Goal: Information Seeking & Learning: Find specific page/section

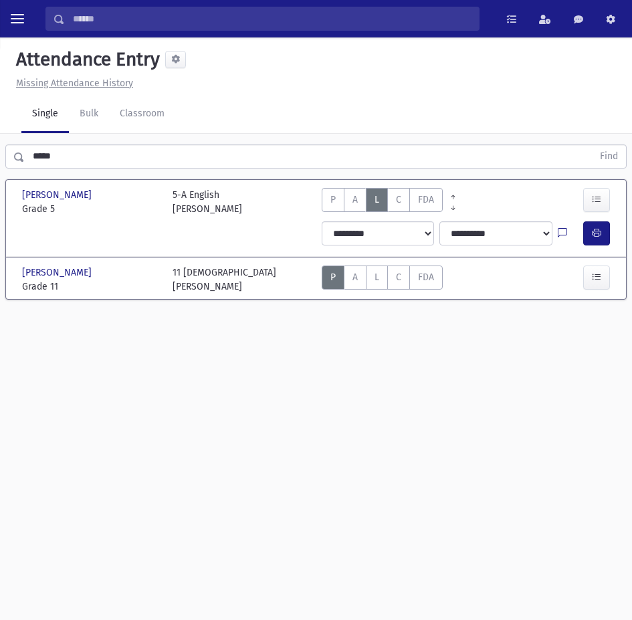
click at [32, 118] on link "Single" at bounding box center [45, 114] width 48 height 37
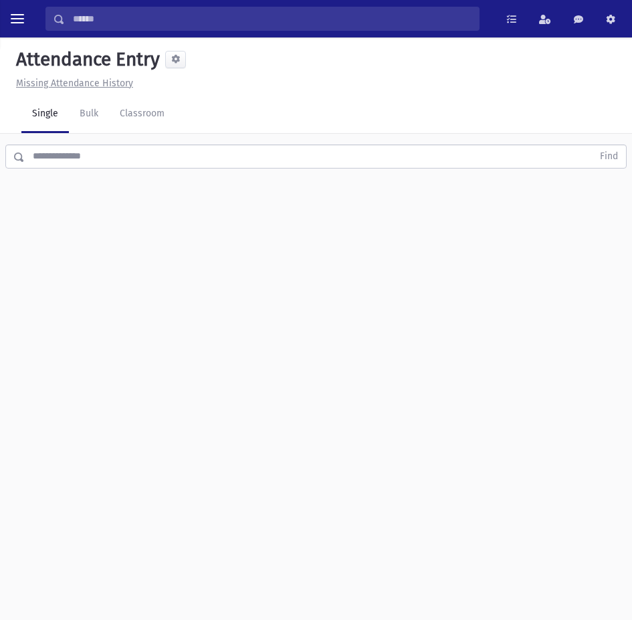
click at [44, 116] on link "Single" at bounding box center [45, 114] width 48 height 37
click at [92, 112] on link "Bulk" at bounding box center [89, 114] width 40 height 37
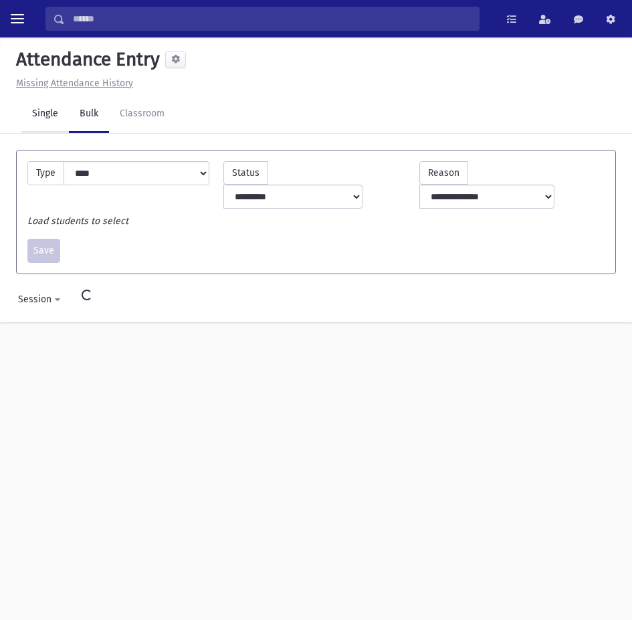
click at [45, 113] on link "Single" at bounding box center [45, 114] width 48 height 37
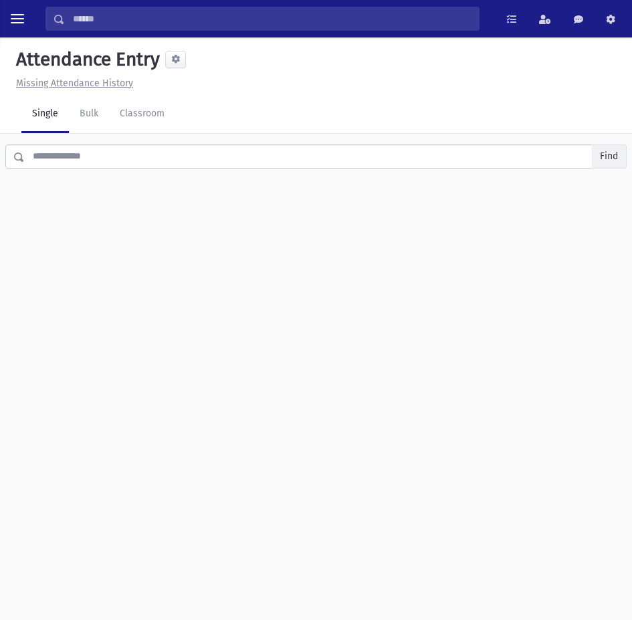
click at [620, 157] on button "Find" at bounding box center [609, 156] width 34 height 23
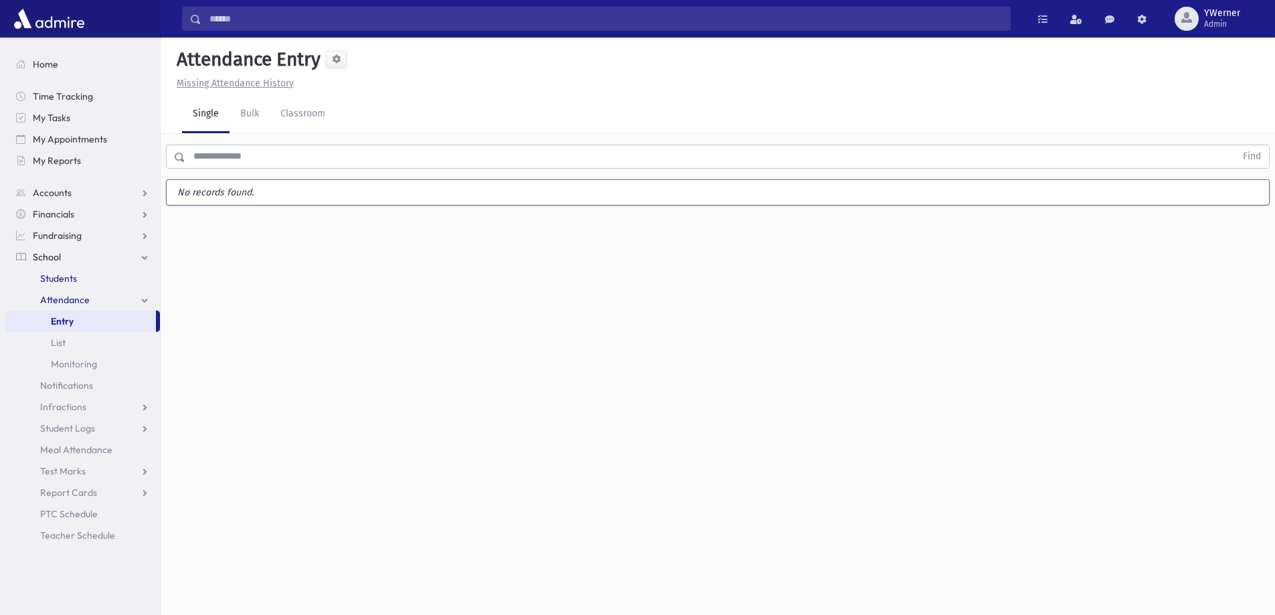
click at [54, 279] on span "Students" at bounding box center [58, 278] width 37 height 12
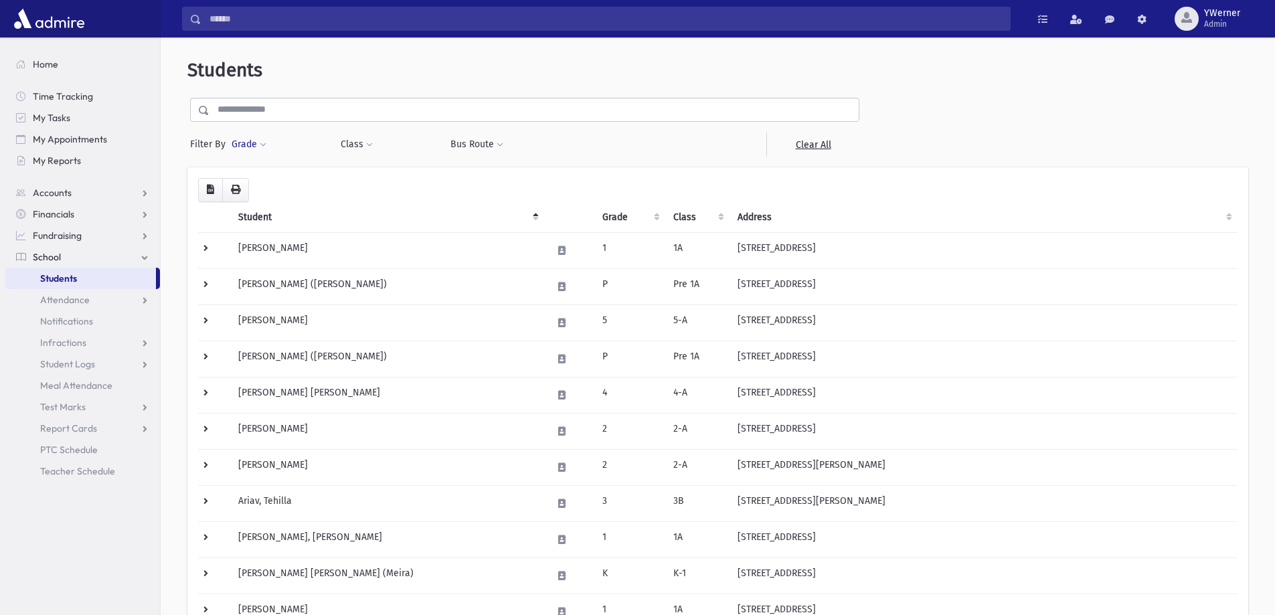
click at [242, 142] on button "Grade" at bounding box center [249, 144] width 36 height 24
click at [260, 193] on span at bounding box center [309, 183] width 141 height 24
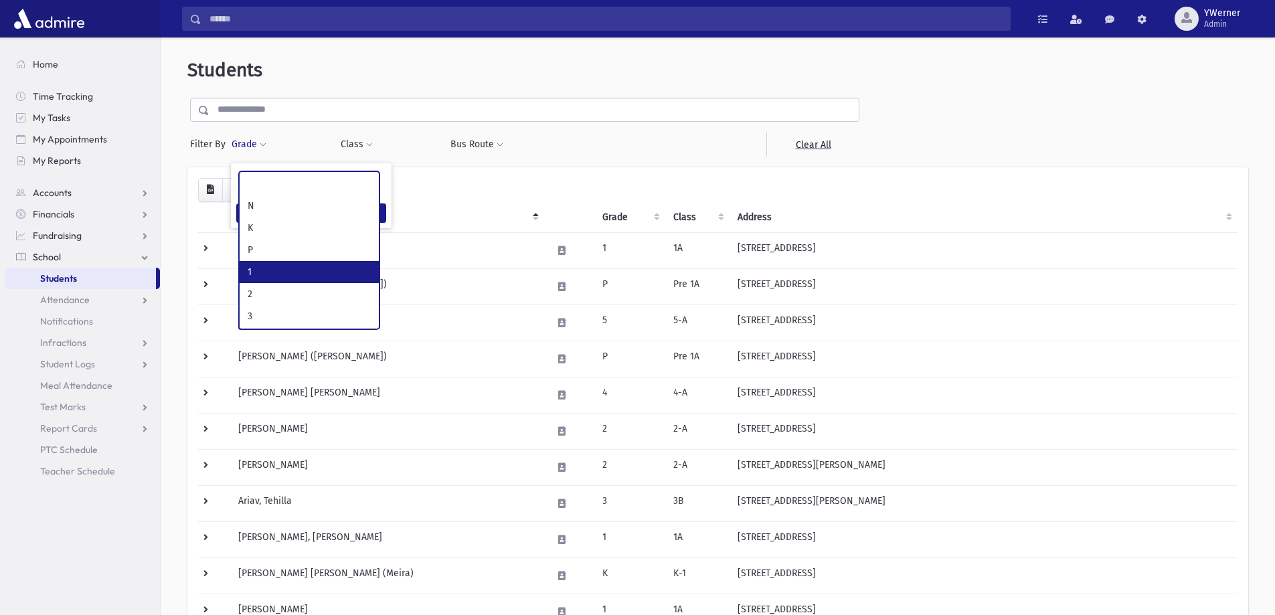
select select "*"
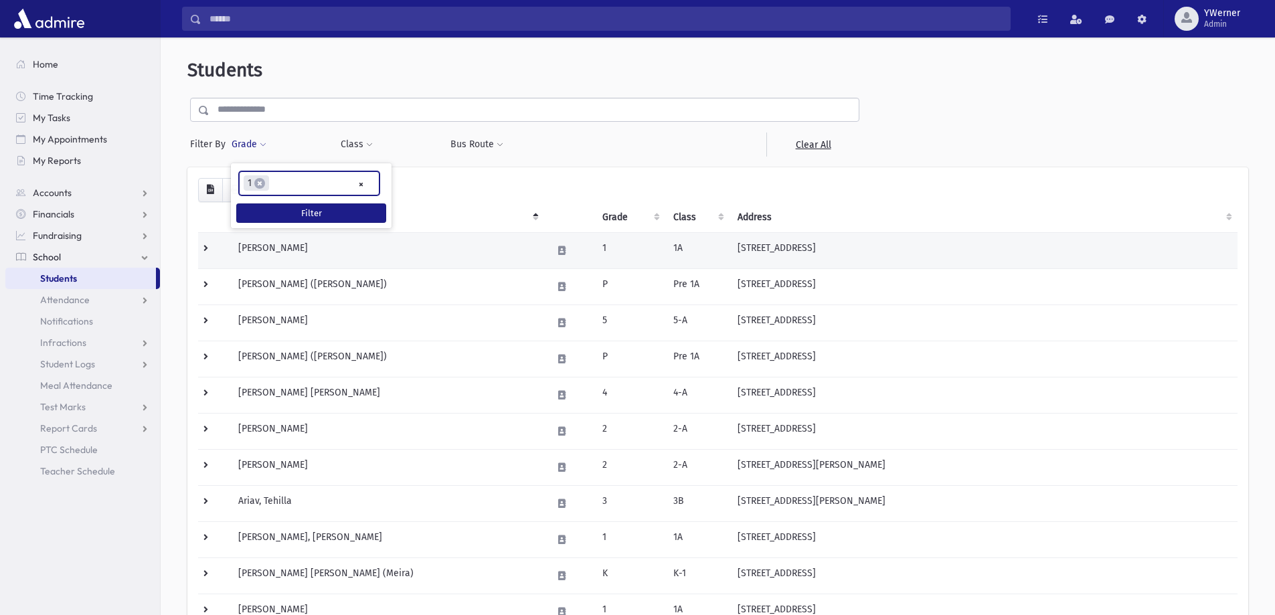
scroll to position [36, 0]
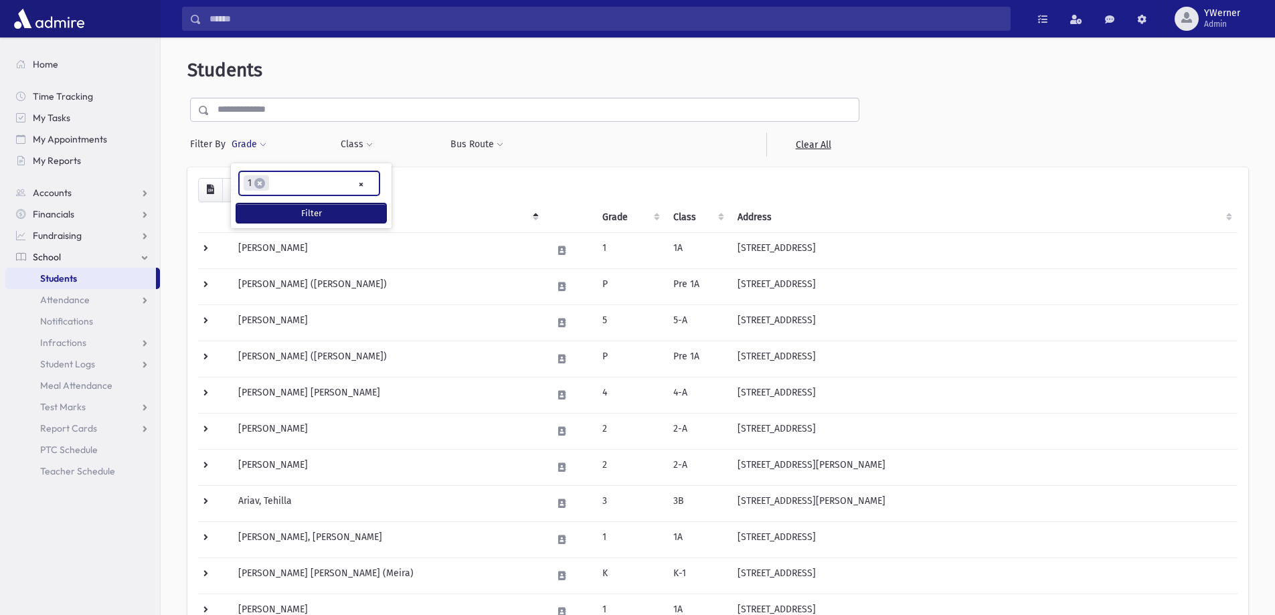
click at [300, 219] on button "Filter" at bounding box center [311, 212] width 150 height 19
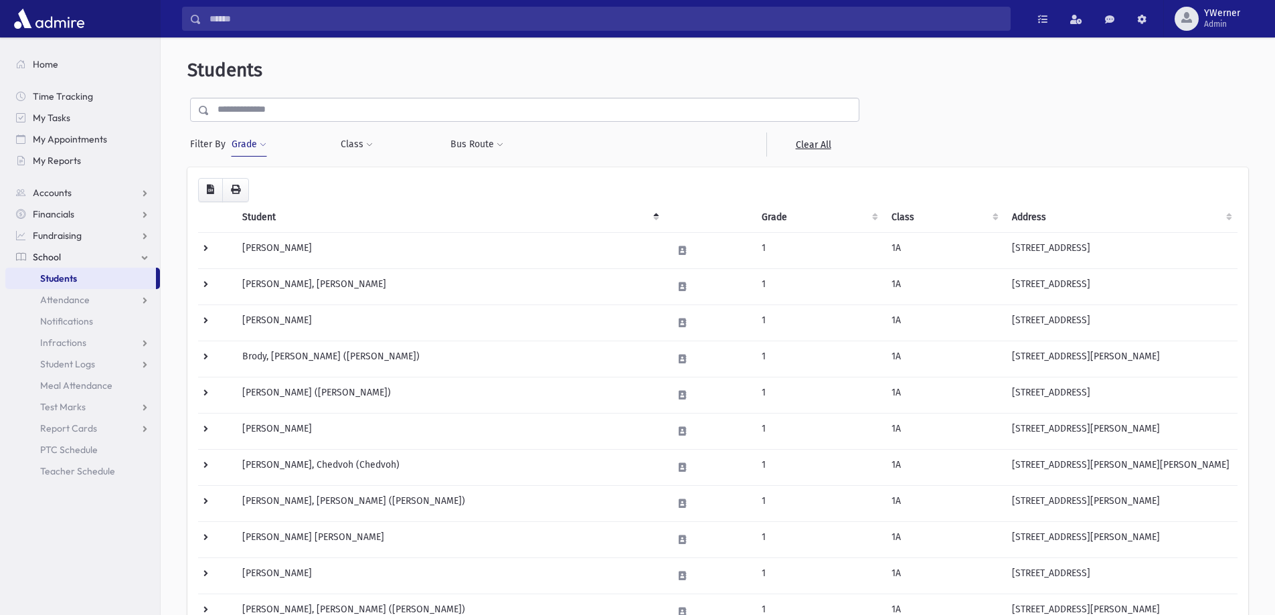
click at [252, 139] on button "Grade" at bounding box center [249, 144] width 36 height 24
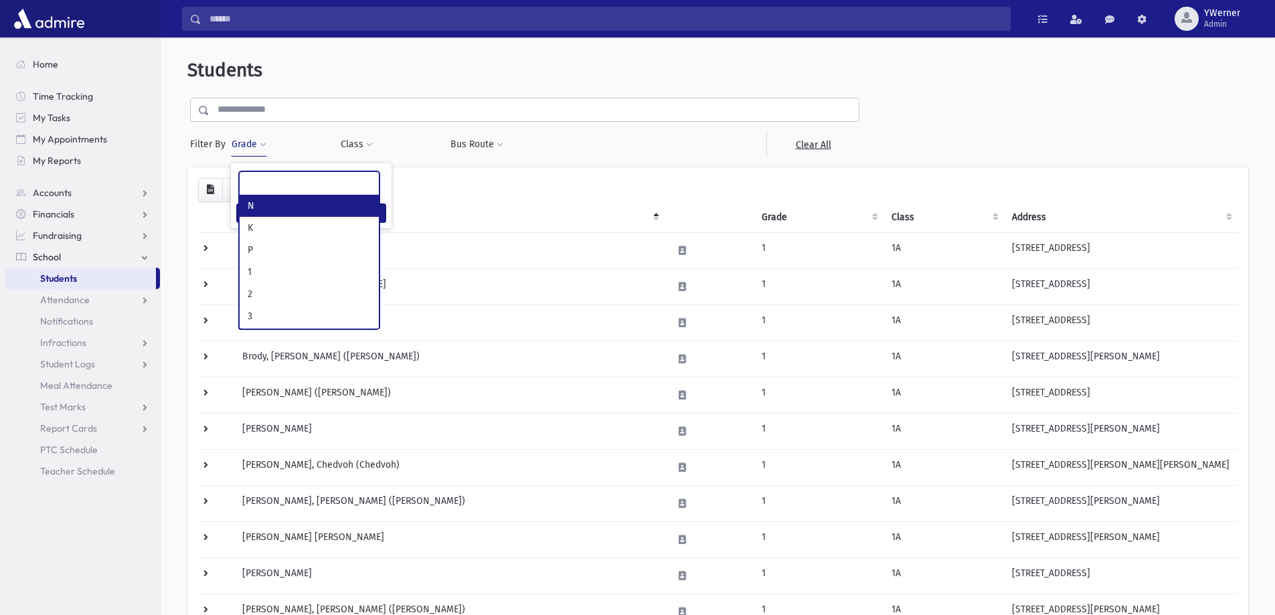
click at [311, 185] on ul at bounding box center [309, 182] width 139 height 20
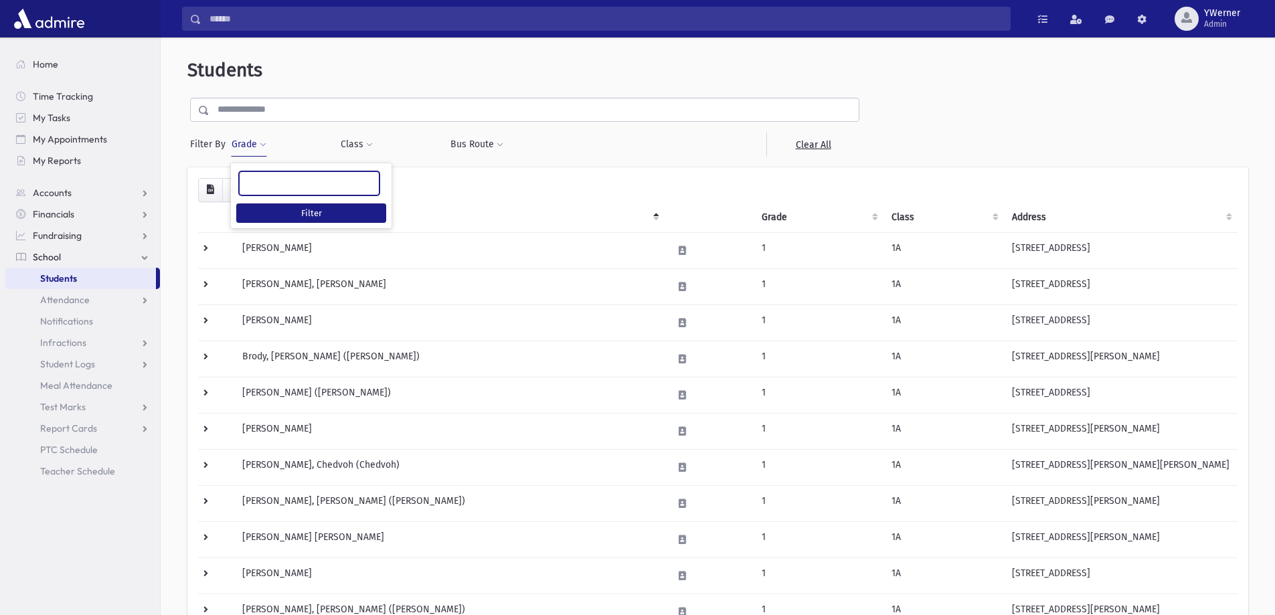
click at [280, 181] on ul at bounding box center [309, 182] width 139 height 20
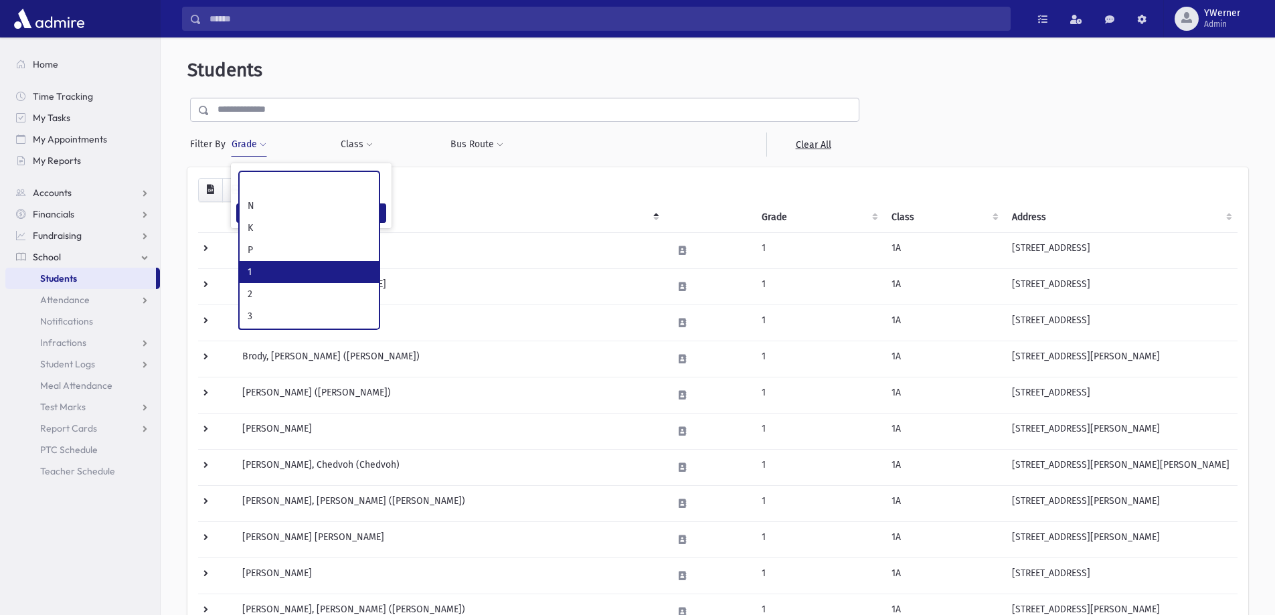
select select "*"
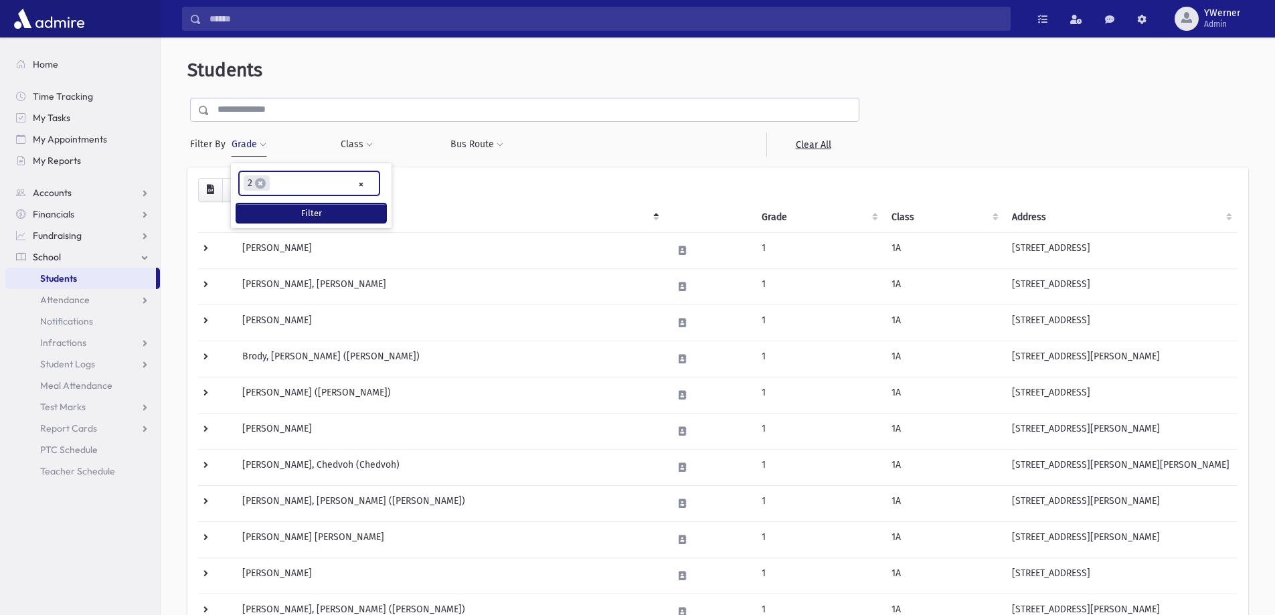
click at [282, 216] on button "Filter" at bounding box center [311, 212] width 150 height 19
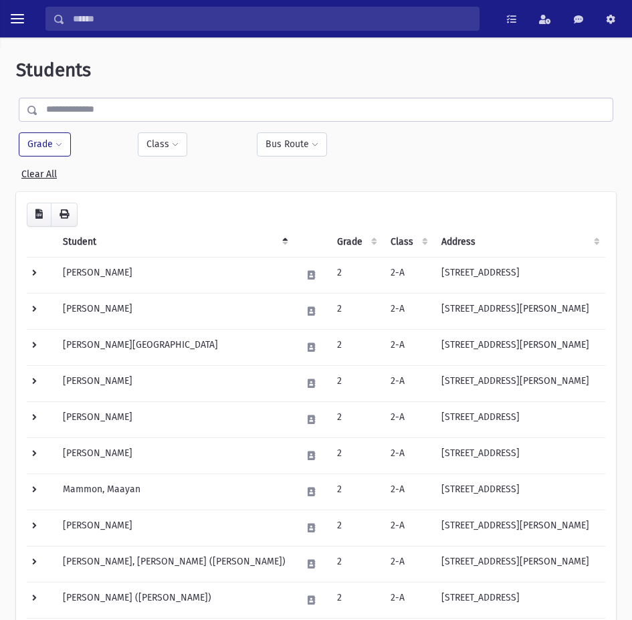
click at [106, 116] on input "text" at bounding box center [325, 110] width 575 height 24
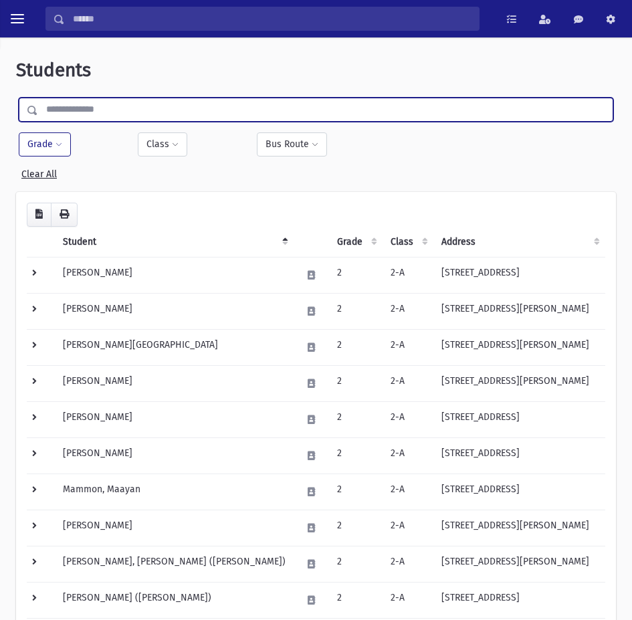
click at [56, 147] on span at bounding box center [59, 145] width 7 height 8
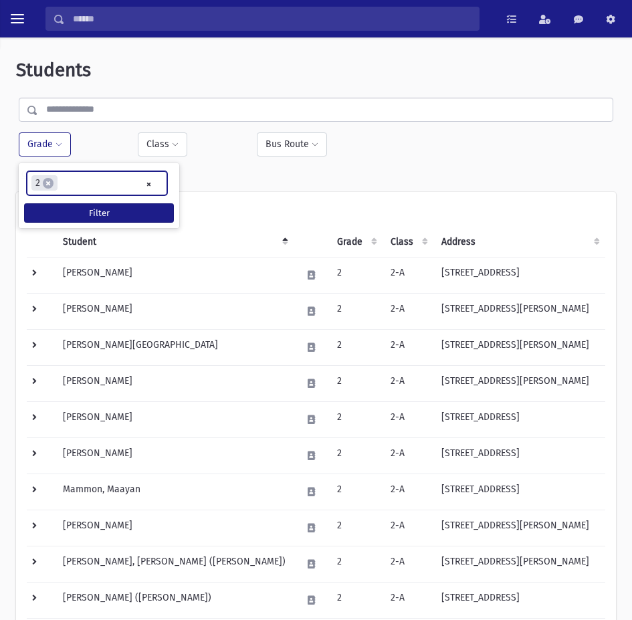
click at [65, 179] on input "search" at bounding box center [65, 184] width 7 height 14
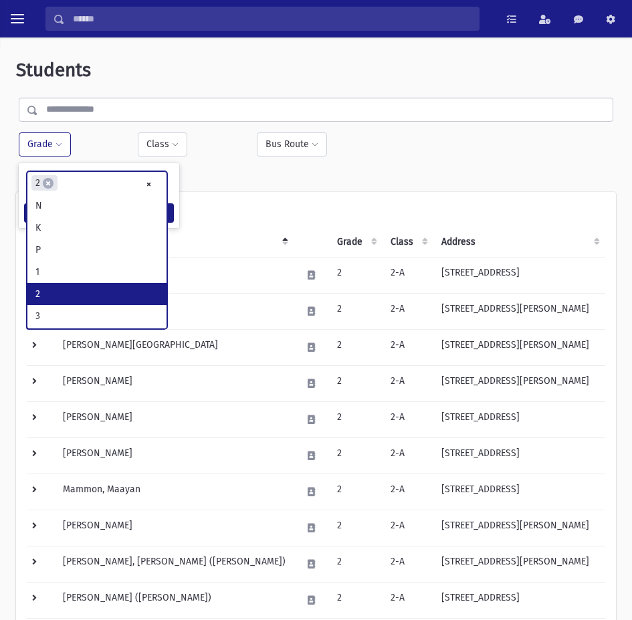
scroll to position [48, 0]
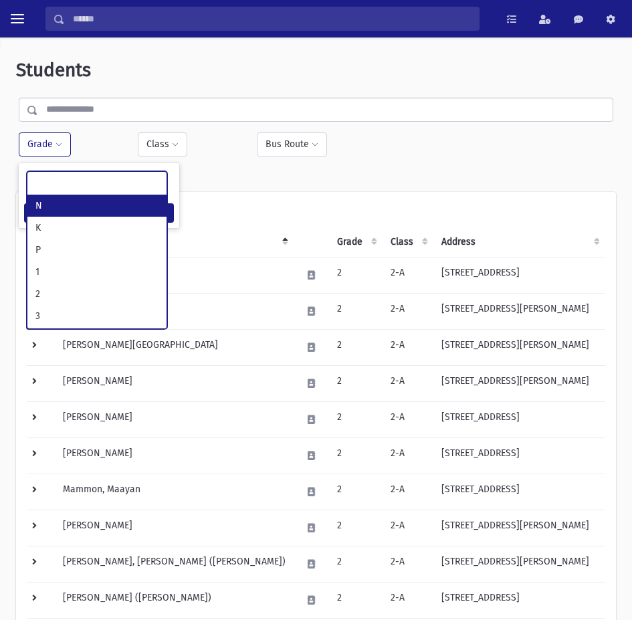
click at [118, 181] on ul at bounding box center [96, 182] width 139 height 20
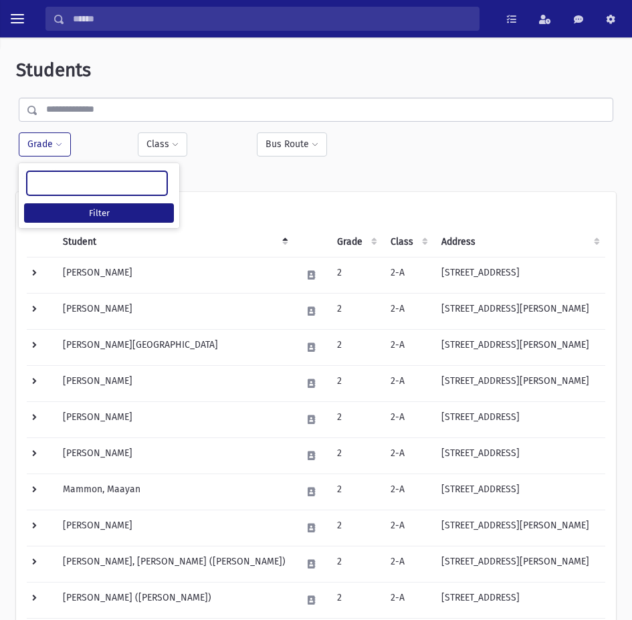
click at [124, 183] on ul at bounding box center [96, 182] width 139 height 20
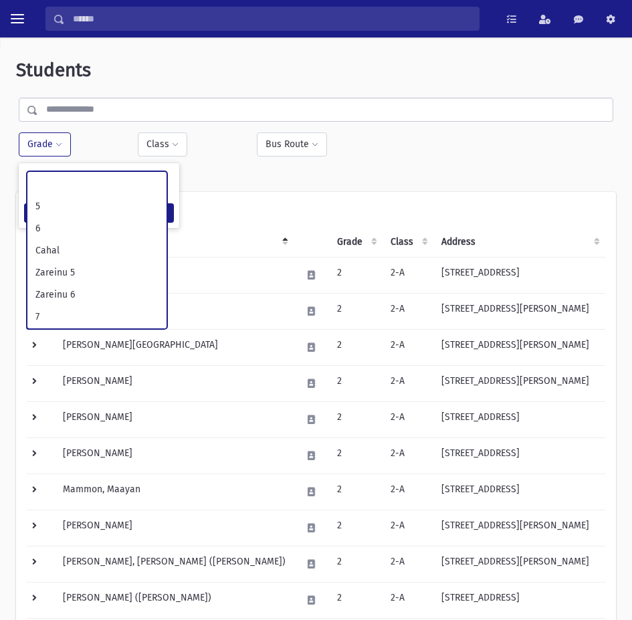
scroll to position [130, 0]
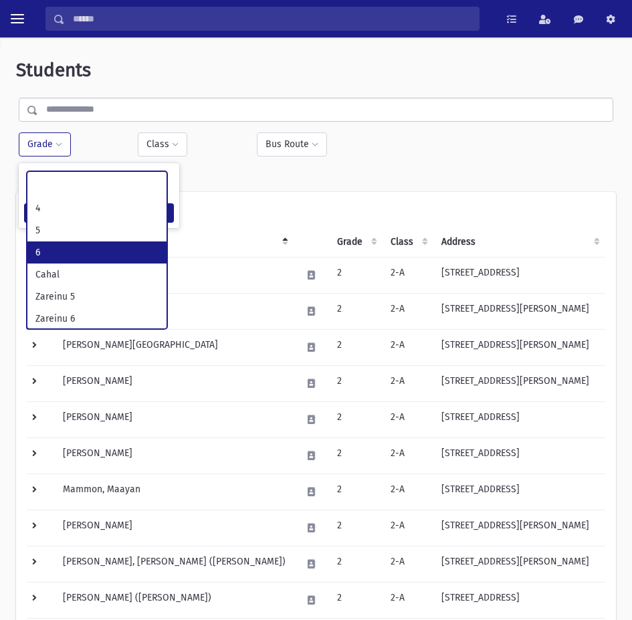
select select "**"
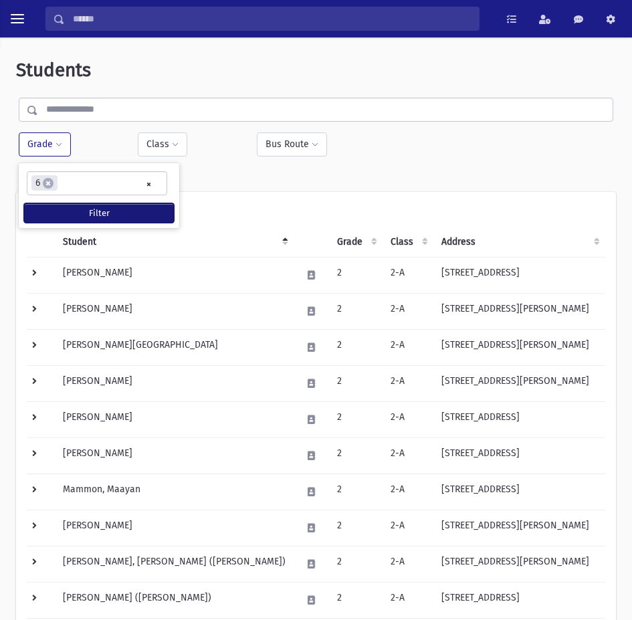
click at [70, 219] on button "Filter" at bounding box center [99, 212] width 150 height 19
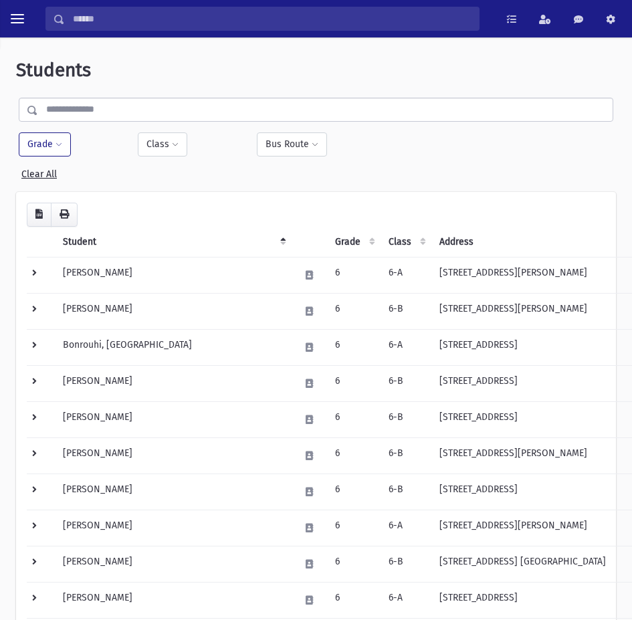
click at [30, 145] on button "Grade" at bounding box center [45, 144] width 52 height 24
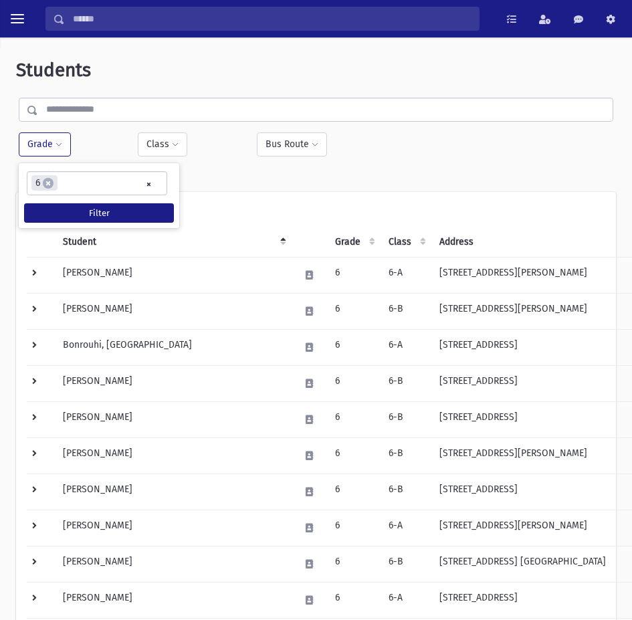
click at [64, 184] on input "search" at bounding box center [65, 184] width 7 height 14
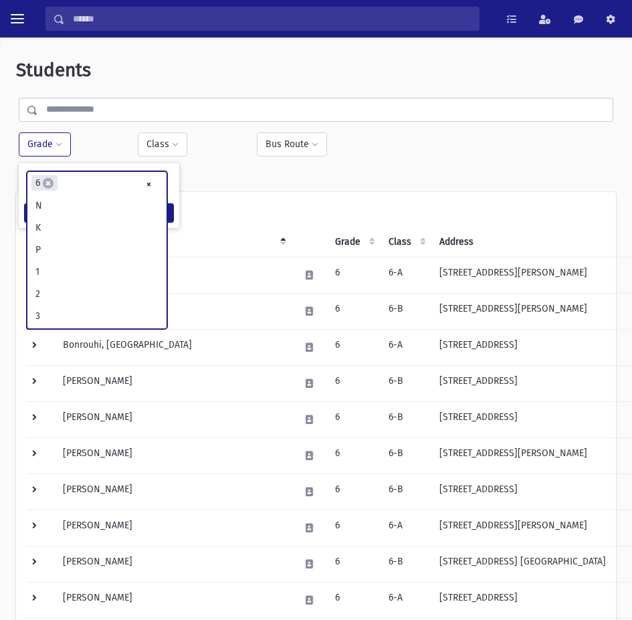
scroll to position [132, 0]
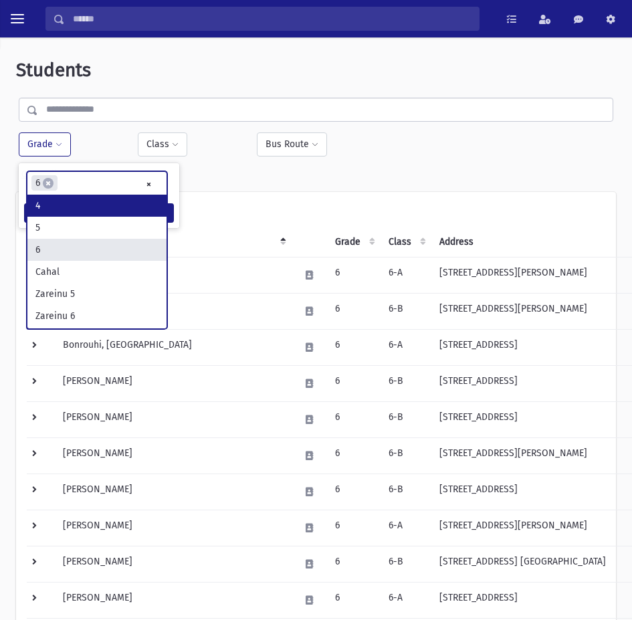
click at [145, 185] on ul "× × 6" at bounding box center [96, 183] width 139 height 22
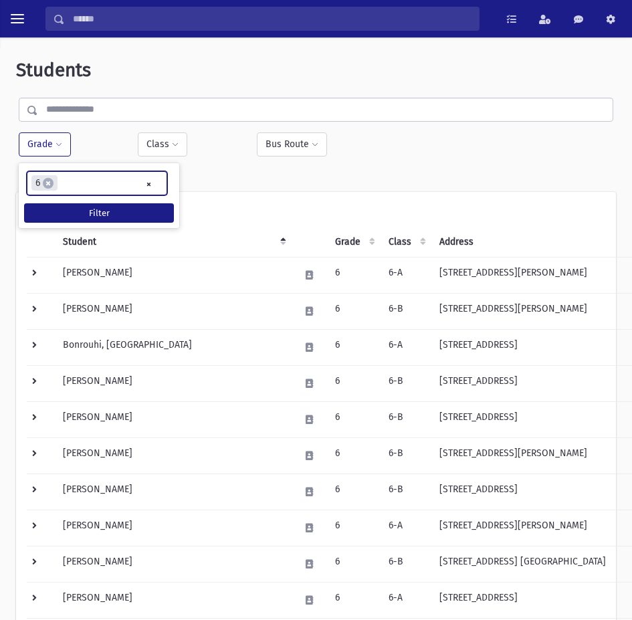
scroll to position [96, 0]
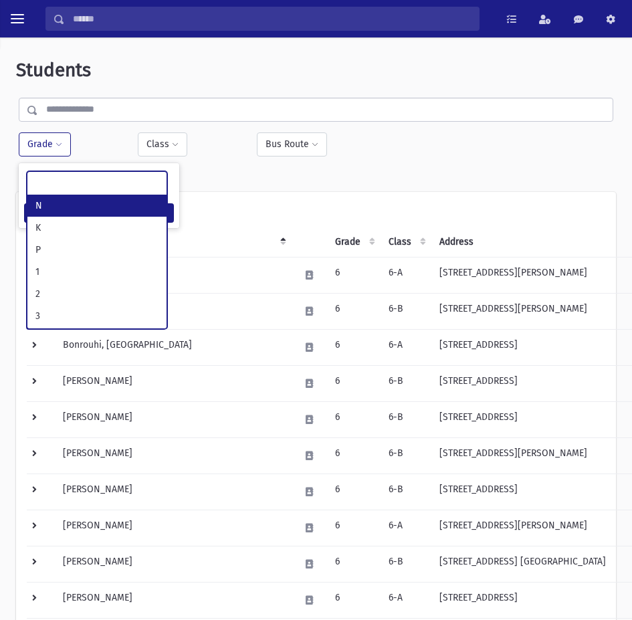
click at [100, 183] on ul at bounding box center [96, 182] width 139 height 20
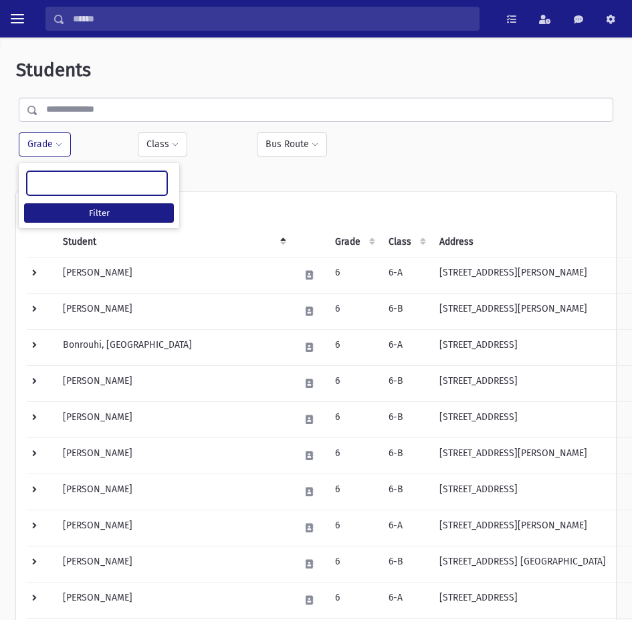
click at [73, 190] on ul at bounding box center [96, 182] width 139 height 20
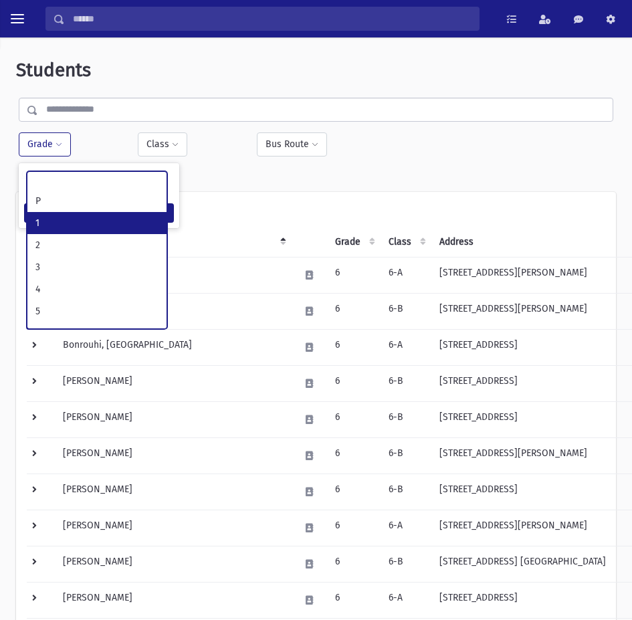
scroll to position [134, 0]
select select "*"
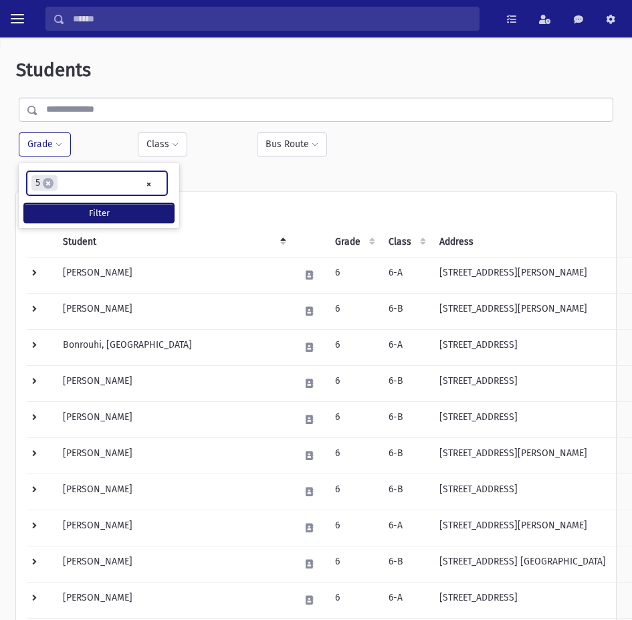
click at [79, 207] on button "Filter" at bounding box center [99, 212] width 150 height 19
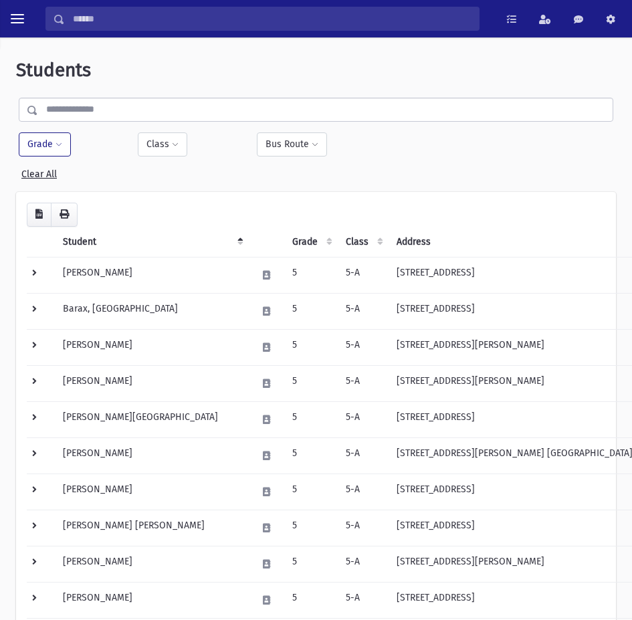
click at [35, 143] on button "Grade" at bounding box center [45, 144] width 52 height 24
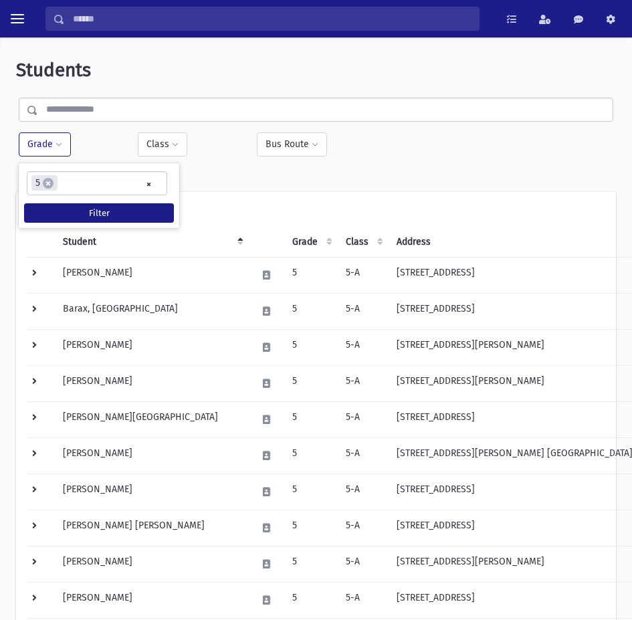
click at [83, 184] on ul "× × 5" at bounding box center [96, 183] width 139 height 22
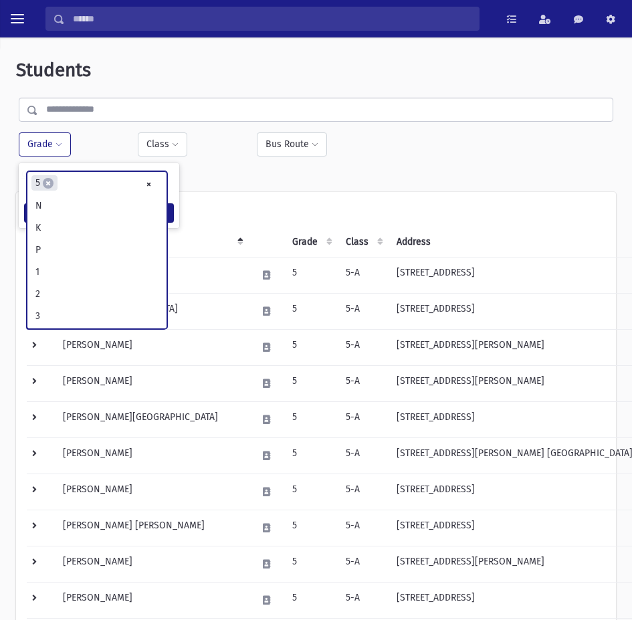
scroll to position [110, 0]
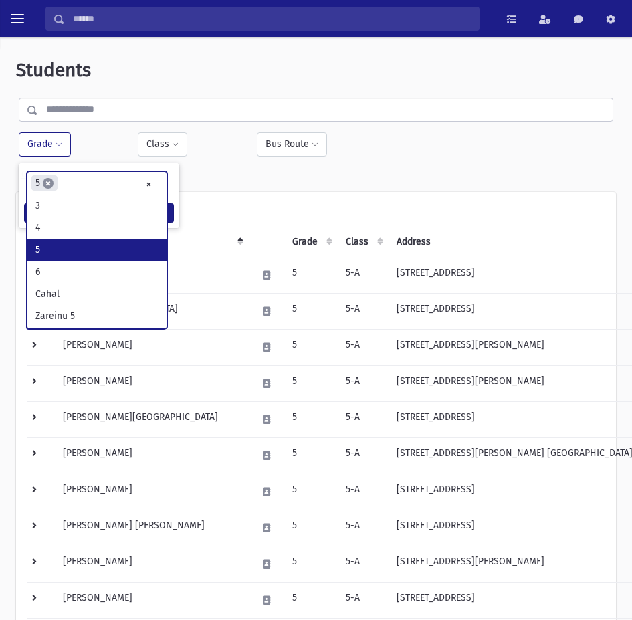
click at [50, 183] on span "×" at bounding box center [48, 183] width 11 height 11
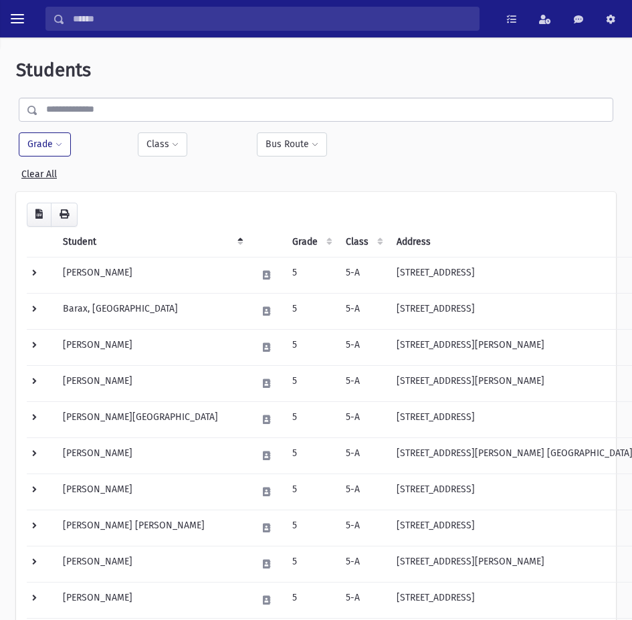
click at [49, 148] on button "Grade" at bounding box center [45, 144] width 52 height 24
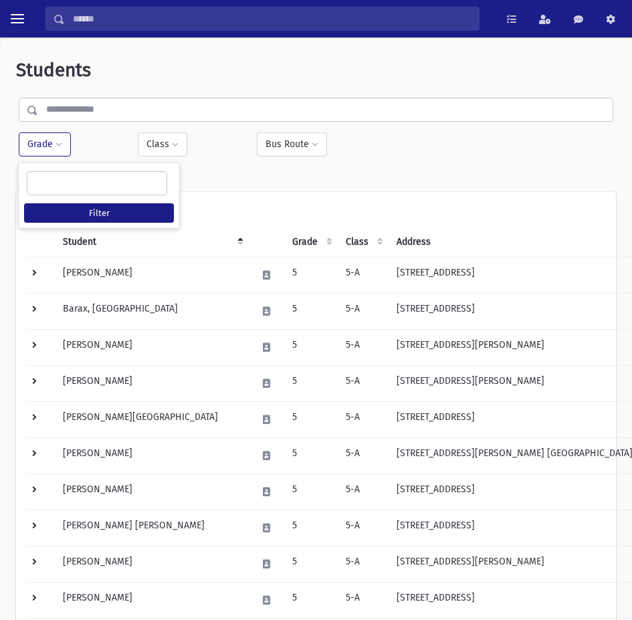
click at [130, 191] on ul at bounding box center [96, 182] width 139 height 20
click at [121, 181] on ul "× × Zareinu 6" at bounding box center [96, 183] width 139 height 22
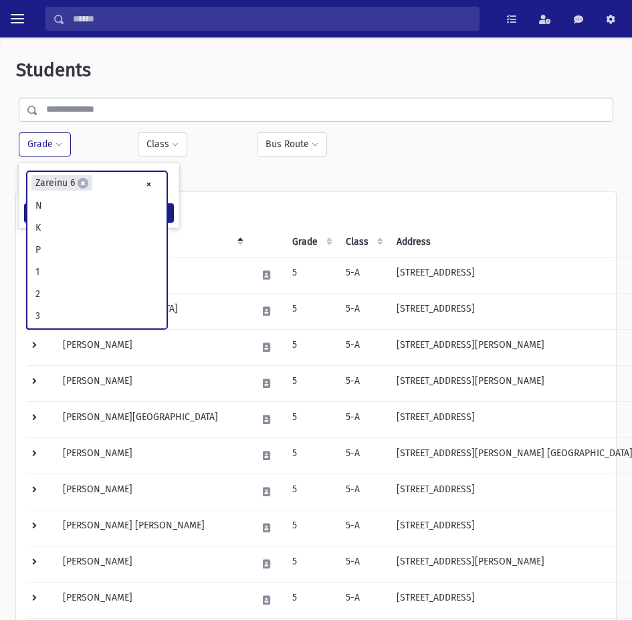
scroll to position [221, 0]
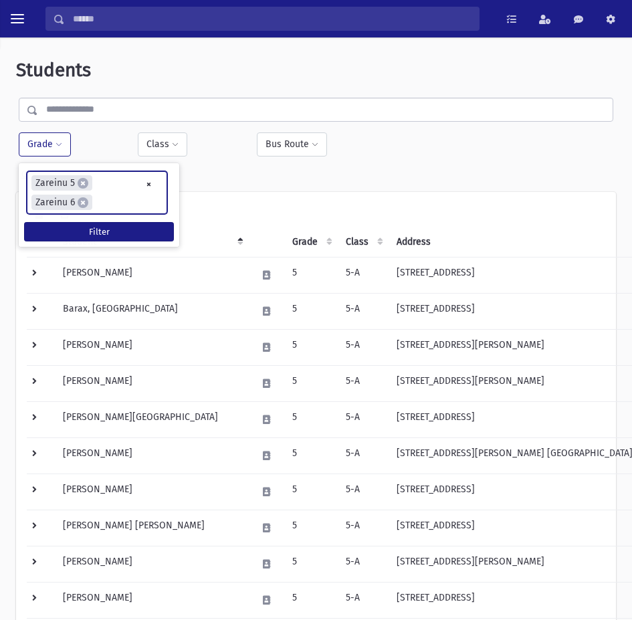
click at [102, 189] on ul "× × Zareinu 5 × Zareinu 6" at bounding box center [96, 192] width 139 height 41
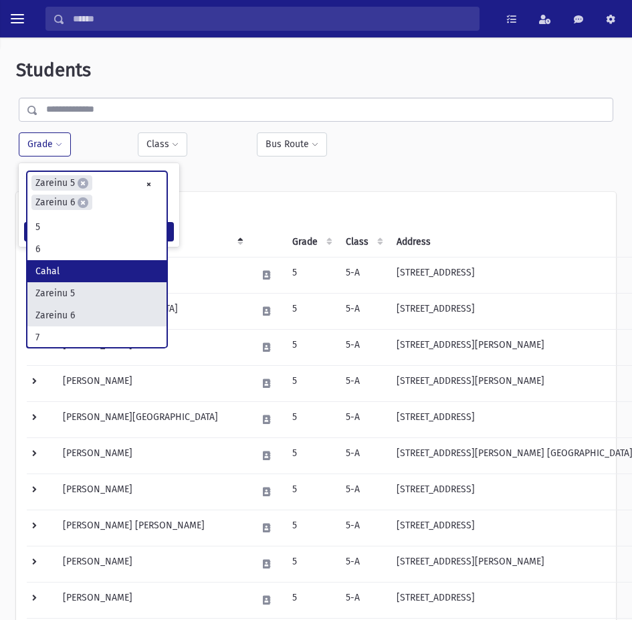
scroll to position [132, 0]
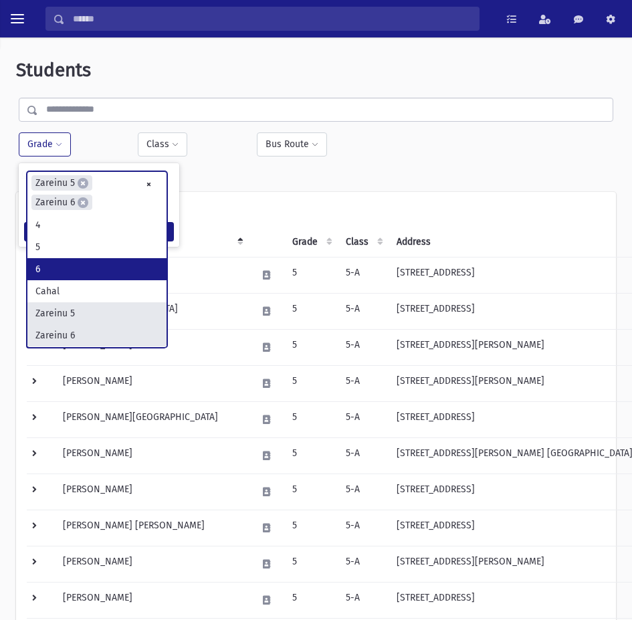
select select "**"
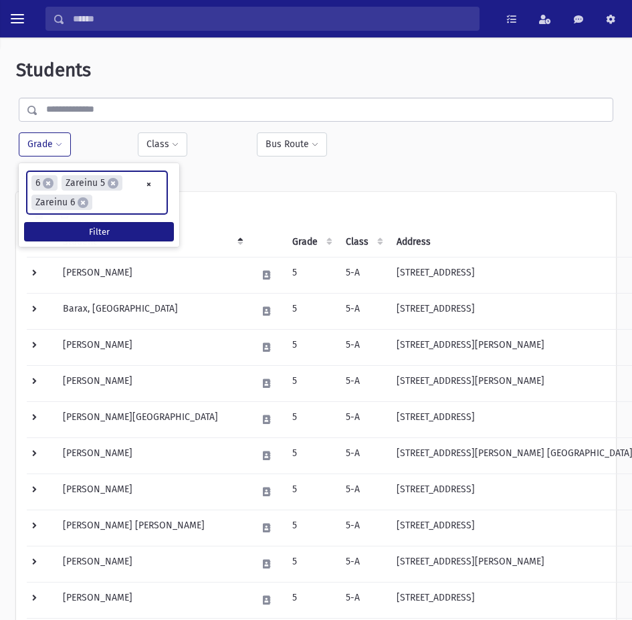
click at [110, 201] on ul "× × 6 × Zareinu 5 × Zareinu 6" at bounding box center [96, 192] width 139 height 41
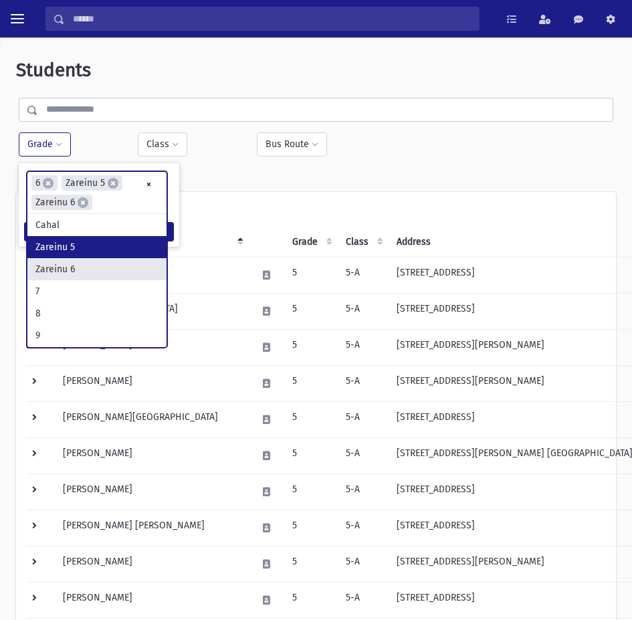
scroll to position [221, 0]
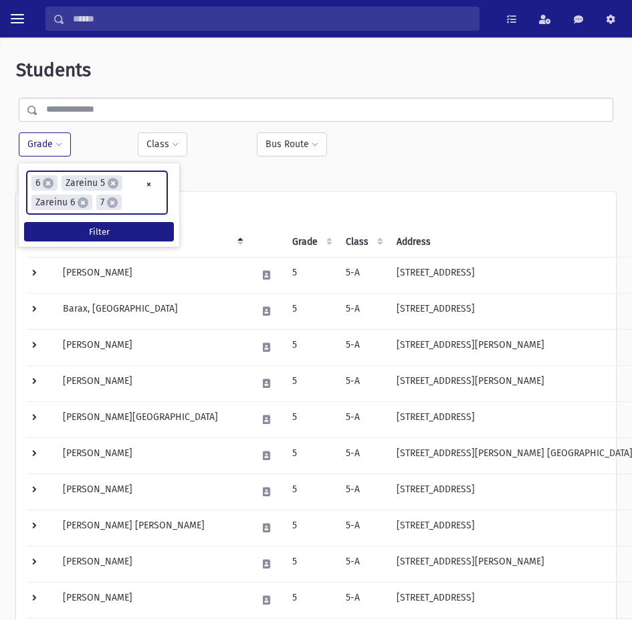
click at [138, 200] on ul "× × 6 × Zareinu 5 × Zareinu 6 × 7" at bounding box center [96, 192] width 139 height 41
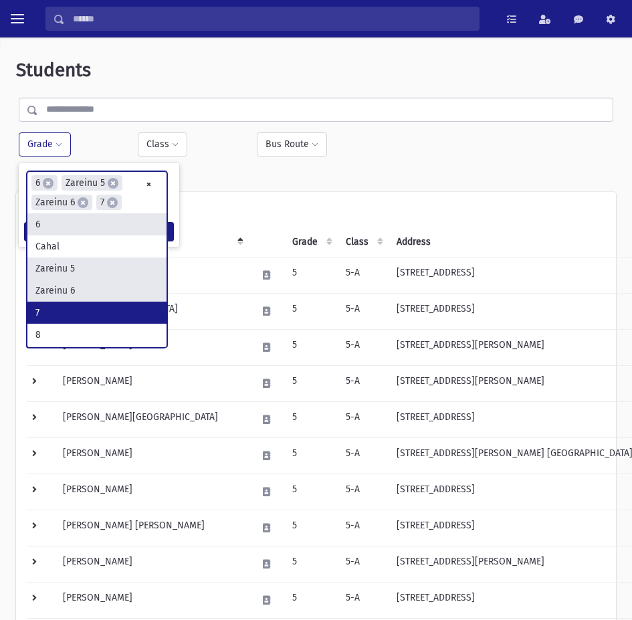
scroll to position [199, 0]
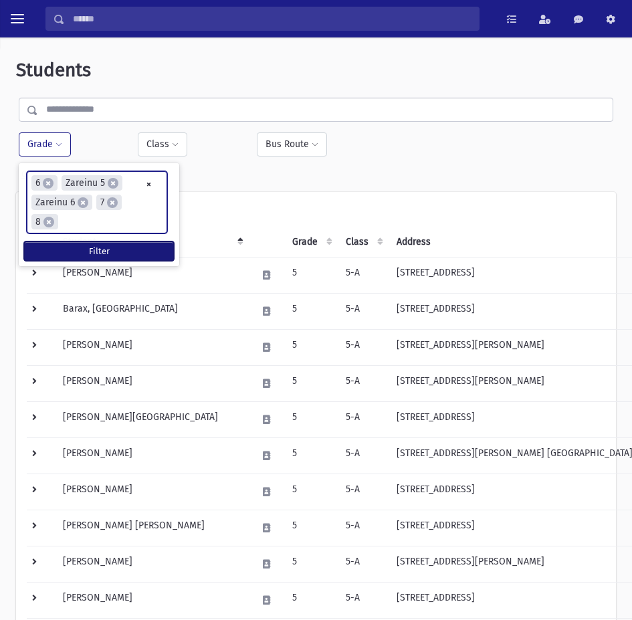
click at [92, 253] on button "Filter" at bounding box center [99, 251] width 150 height 19
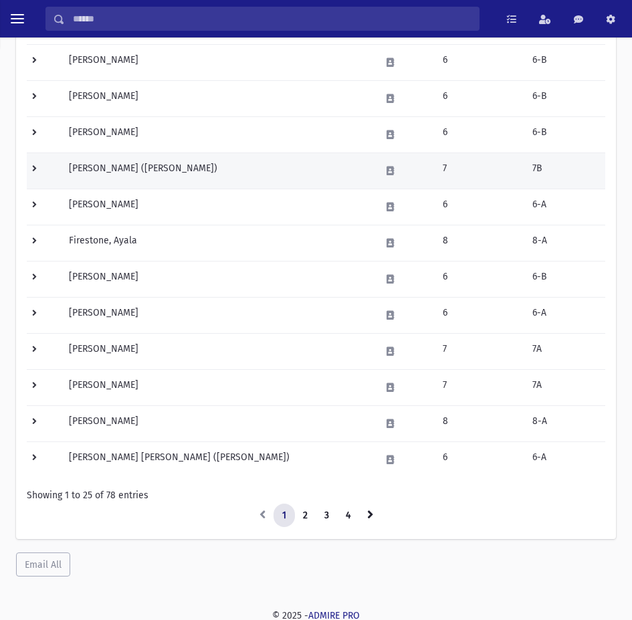
scroll to position [685, 0]
